Goal: Task Accomplishment & Management: Complete application form

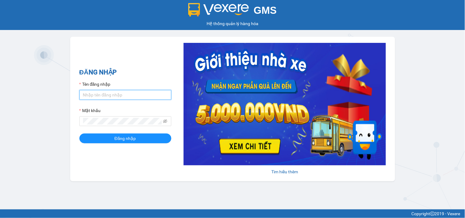
click at [117, 95] on input "Tên đăng nhập" at bounding box center [125, 95] width 92 height 10
type input "thoa.phuongnam"
click at [99, 115] on div "Mật khẩu" at bounding box center [125, 111] width 92 height 9
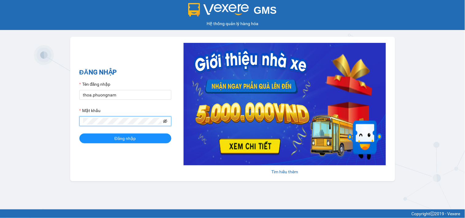
click at [164, 122] on icon "eye-invisible" at bounding box center [165, 121] width 4 height 4
click at [124, 141] on span "Đăng nhập" at bounding box center [125, 138] width 21 height 7
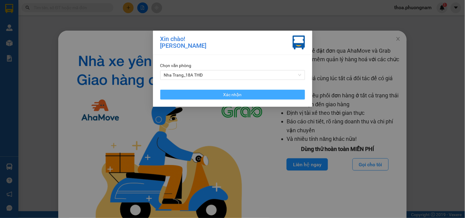
click at [250, 96] on button "Xác nhận" at bounding box center [232, 95] width 145 height 10
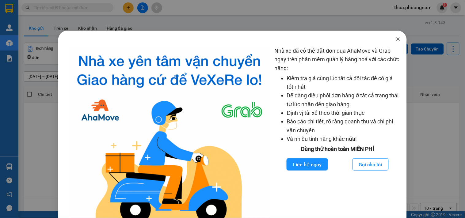
click at [395, 38] on icon "close" at bounding box center [397, 38] width 5 height 5
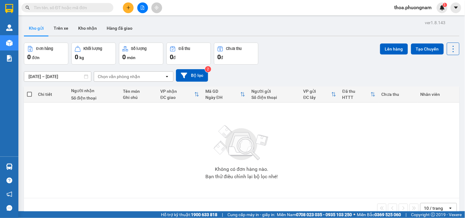
click at [72, 7] on input "text" at bounding box center [70, 7] width 72 height 7
click at [122, 8] on div at bounding box center [142, 7] width 46 height 11
click at [125, 2] on div at bounding box center [142, 7] width 46 height 11
click at [124, 6] on button at bounding box center [128, 7] width 11 height 11
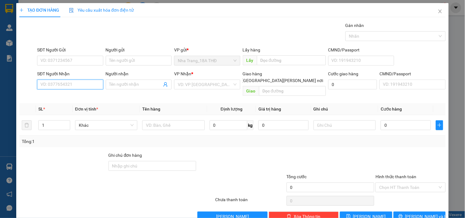
click at [74, 86] on input "SĐT Người Nhận" at bounding box center [70, 85] width 66 height 10
click at [63, 97] on div "0967410485 - [PERSON_NAME]" at bounding box center [70, 96] width 60 height 7
type input "0967410485"
type input "BÌNH"
type input "0967410485"
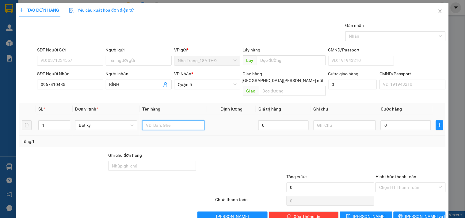
click at [162, 120] on input "text" at bounding box center [173, 125] width 62 height 10
type input "1 tx"
click at [380, 123] on input "0" at bounding box center [405, 125] width 50 height 10
type input "9"
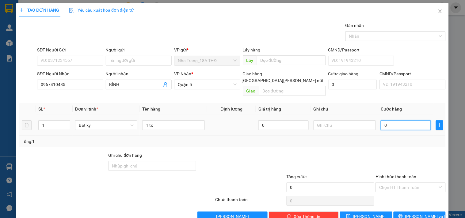
type input "9"
type input "90"
type input "90.000"
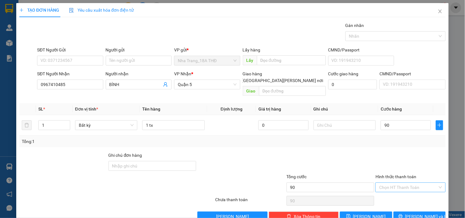
type input "90.000"
click at [392, 183] on input "Hình thức thanh toán" at bounding box center [408, 187] width 58 height 9
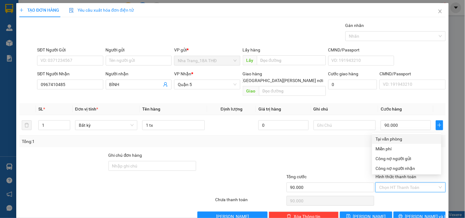
click at [398, 136] on div "Tại văn phòng" at bounding box center [406, 139] width 62 height 7
type input "0"
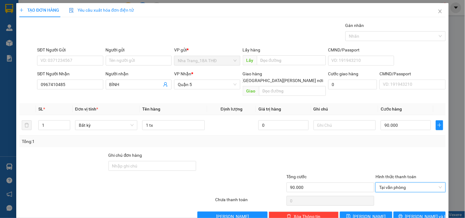
scroll to position [8, 0]
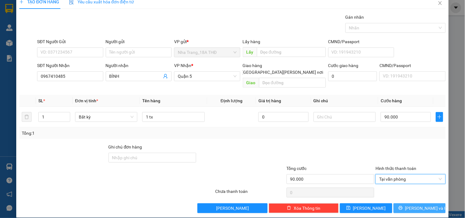
click at [419, 205] on button "[PERSON_NAME] và In" at bounding box center [419, 208] width 52 height 10
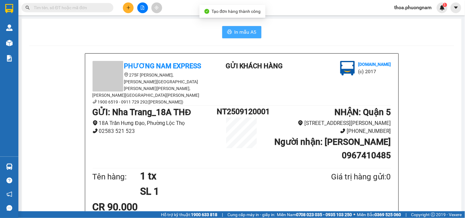
drag, startPoint x: 246, startPoint y: 31, endPoint x: 298, endPoint y: 47, distance: 54.9
click at [246, 31] on span "In mẫu A5" at bounding box center [245, 32] width 22 height 8
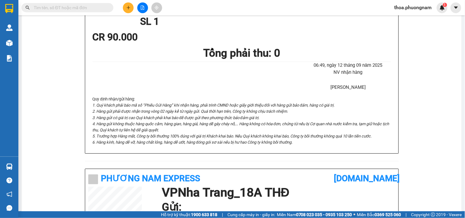
click at [86, 4] on input "text" at bounding box center [70, 7] width 72 height 7
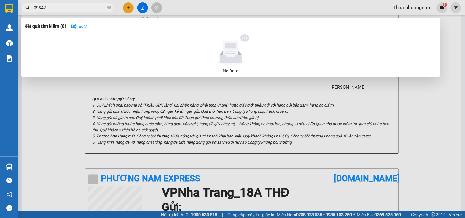
type input "098428"
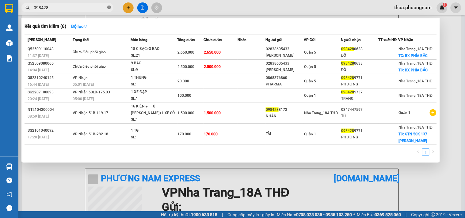
click at [107, 7] on icon "close-circle" at bounding box center [109, 8] width 4 height 4
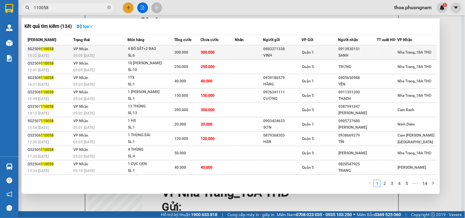
type input "110058"
click at [186, 54] on span "300.000" at bounding box center [182, 52] width 14 height 4
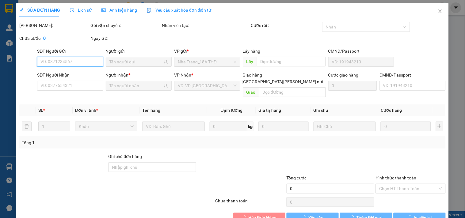
scroll to position [10, 0]
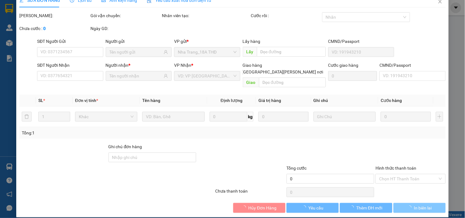
click at [415, 205] on span "In biên lai" at bounding box center [423, 208] width 18 height 7
type input "0903371338"
type input "VINH"
type input "0913930151"
type input "SANH"
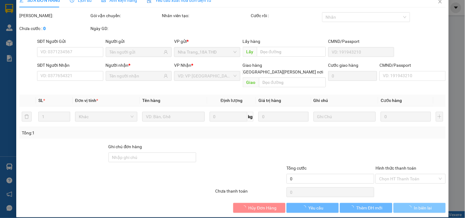
type input "300.000"
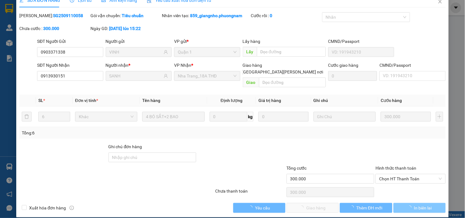
click at [416, 205] on span "In biên lai" at bounding box center [423, 208] width 18 height 7
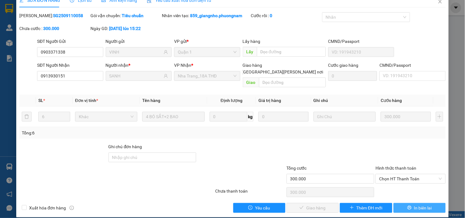
click at [414, 205] on span "In biên lai" at bounding box center [423, 208] width 18 height 7
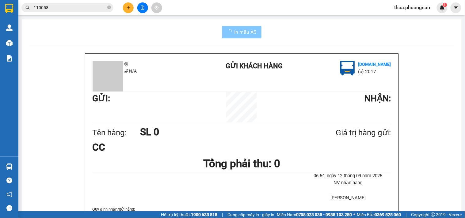
click at [240, 29] on span "In mẫu A5" at bounding box center [245, 32] width 22 height 8
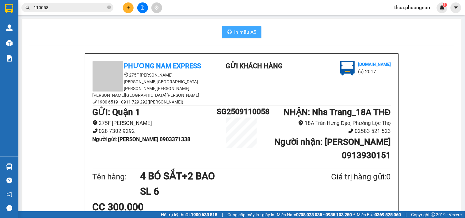
click at [238, 35] on span "In mẫu A5" at bounding box center [245, 32] width 22 height 8
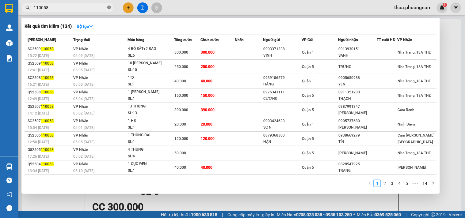
click at [108, 8] on icon "close-circle" at bounding box center [109, 8] width 4 height 4
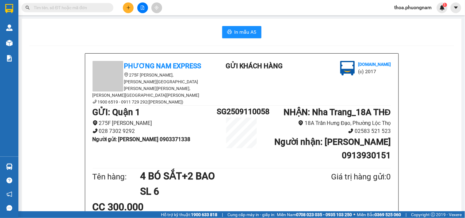
click at [48, 5] on input "text" at bounding box center [70, 7] width 72 height 7
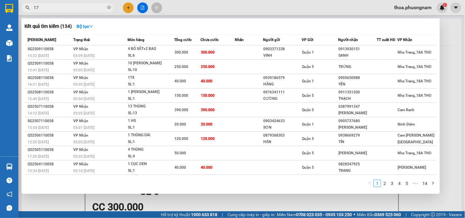
type input "171"
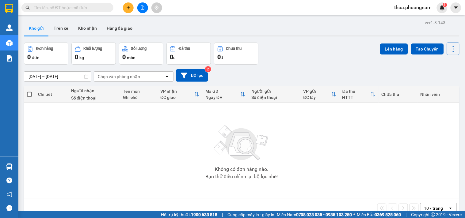
click at [80, 7] on input "text" at bounding box center [70, 7] width 72 height 7
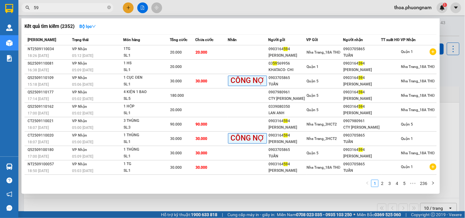
type input "5"
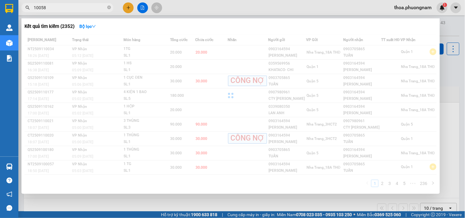
click at [37, 7] on input "10058" at bounding box center [70, 7] width 72 height 7
type input "110058"
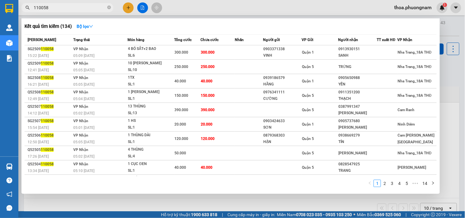
drag, startPoint x: 108, startPoint y: 8, endPoint x: 112, endPoint y: 11, distance: 4.8
click at [109, 8] on icon "close-circle" at bounding box center [109, 8] width 4 height 4
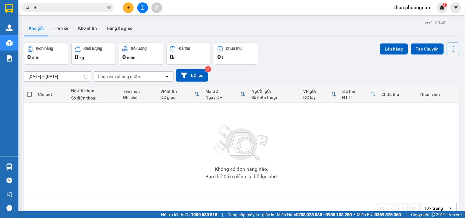
type input "d"
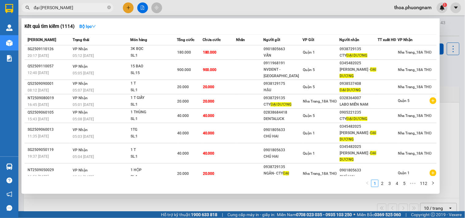
type input "đại dương"
